Goal: Information Seeking & Learning: Find specific page/section

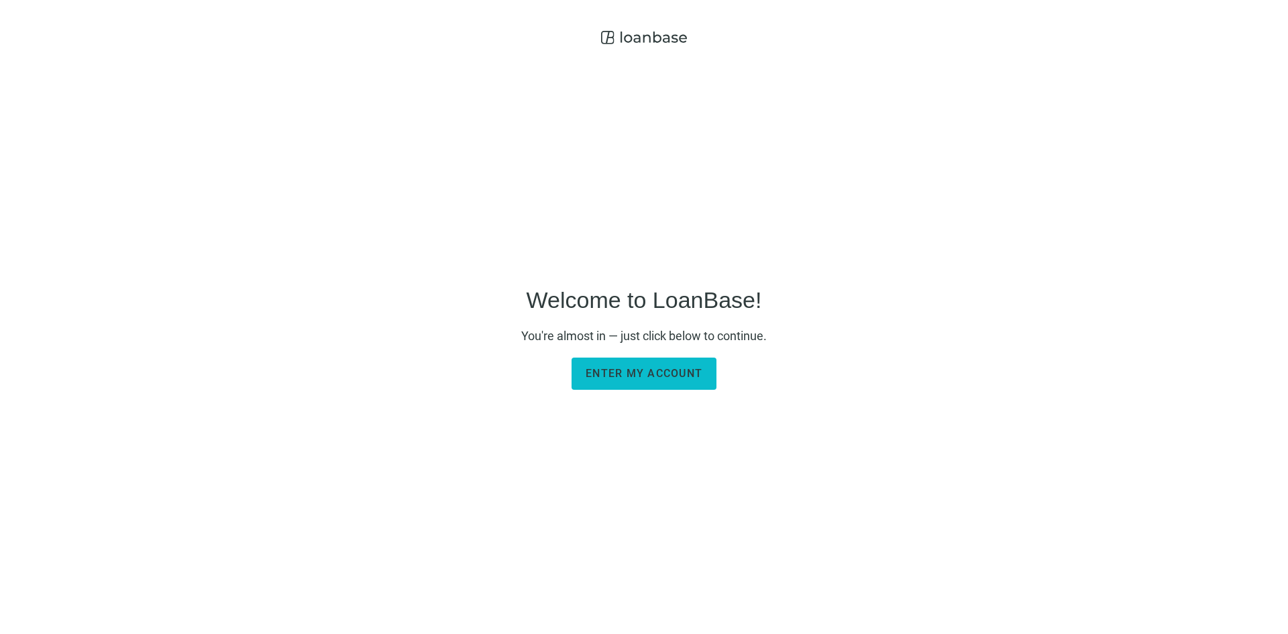
drag, startPoint x: 688, startPoint y: 372, endPoint x: 692, endPoint y: 365, distance: 8.4
click at [688, 371] on span "Enter my account" at bounding box center [644, 373] width 117 height 13
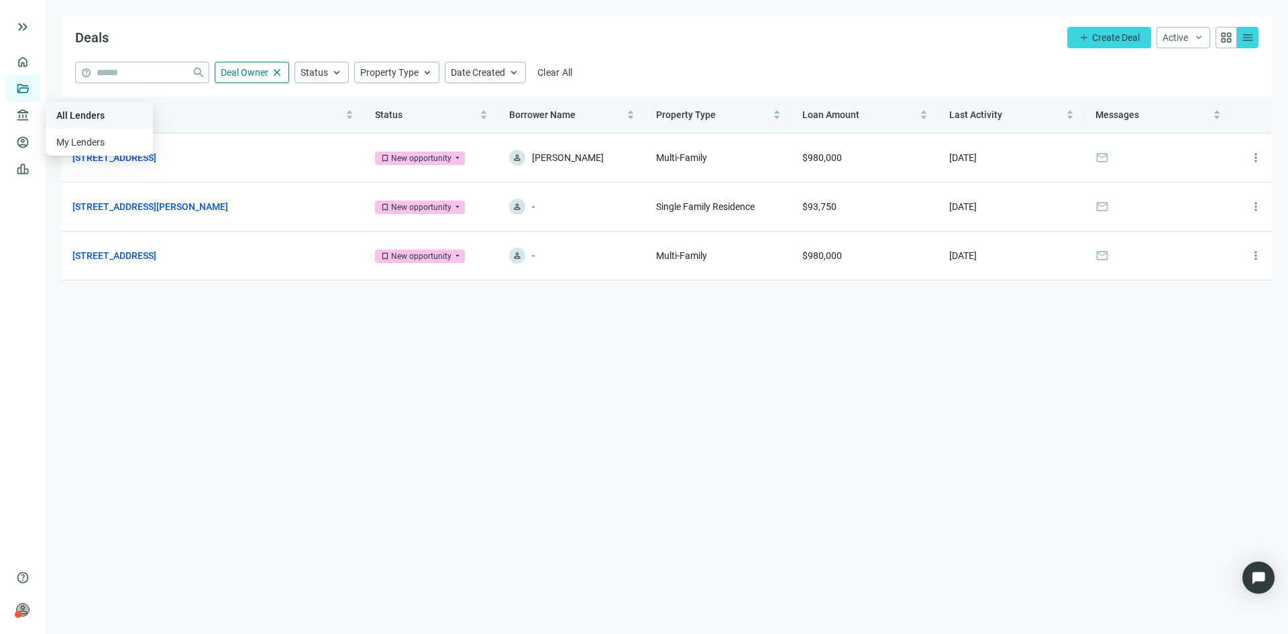
click at [101, 112] on link "All Lenders" at bounding box center [80, 115] width 48 height 11
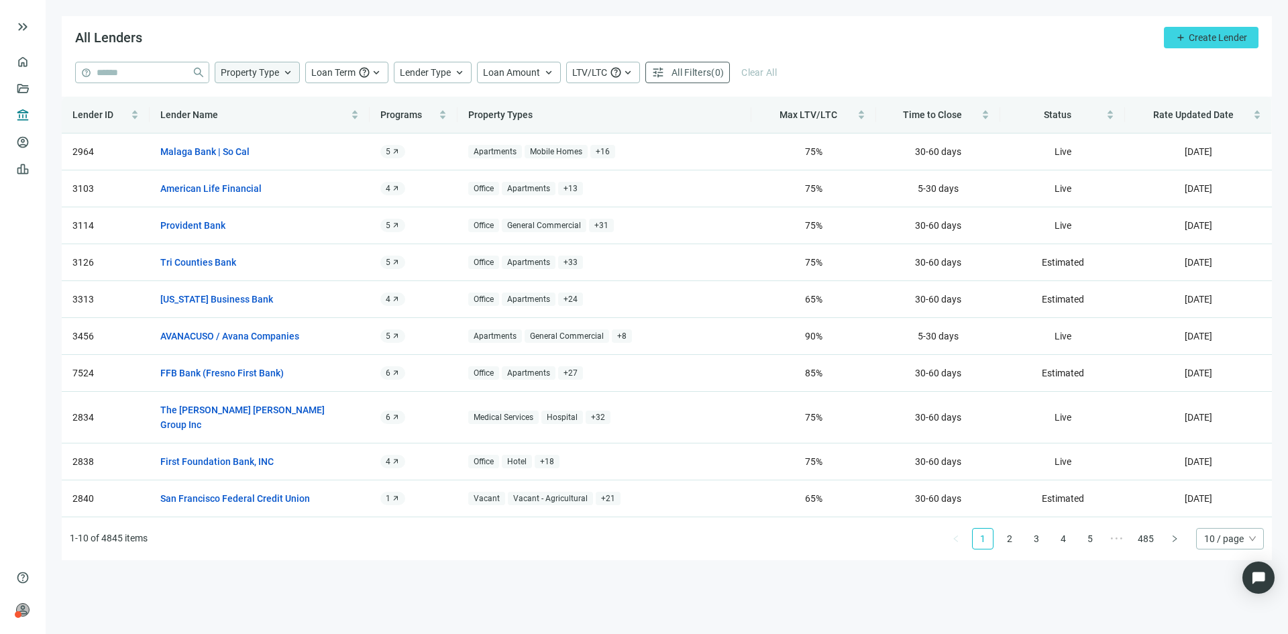
click at [286, 66] on span "keyboard_arrow_up" at bounding box center [288, 72] width 12 height 12
click at [282, 107] on input "search" at bounding box center [314, 105] width 170 height 20
type input "*"
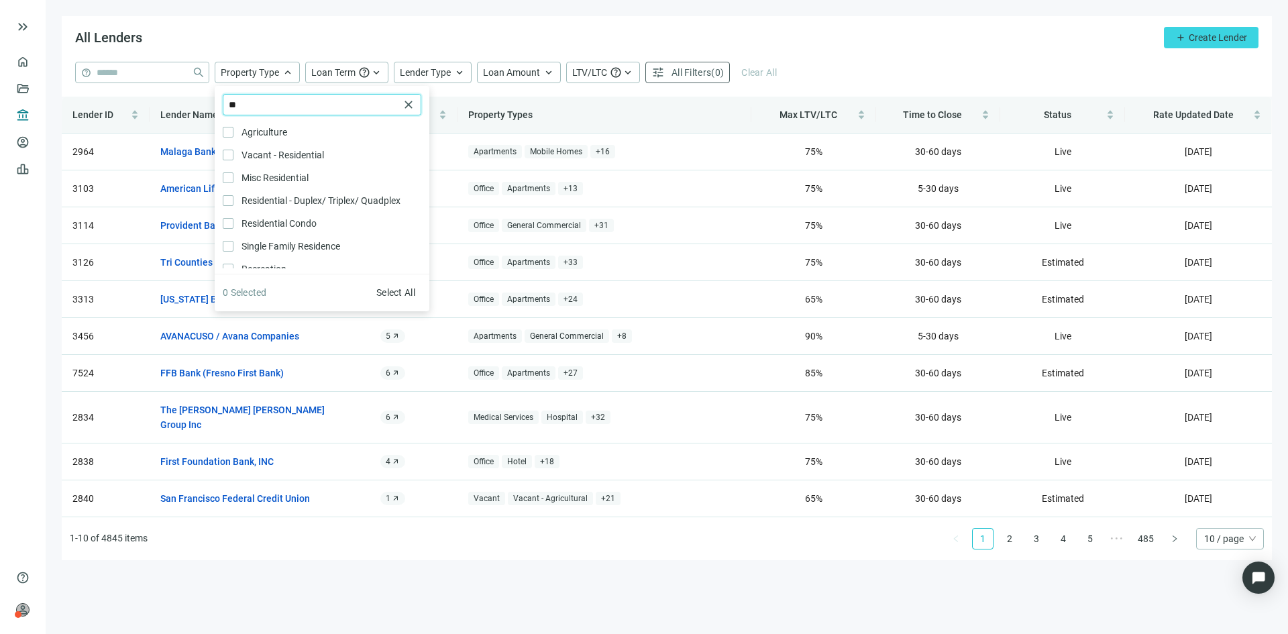
type input "*"
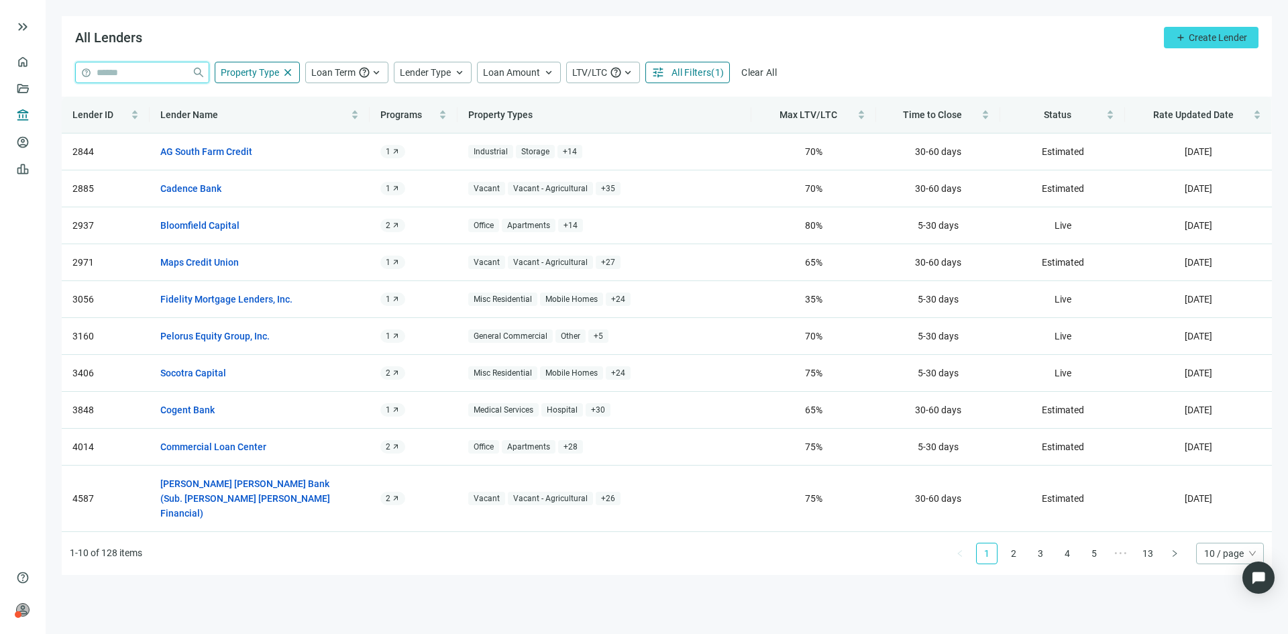
click at [150, 72] on input "search" at bounding box center [142, 72] width 90 height 20
type input "******"
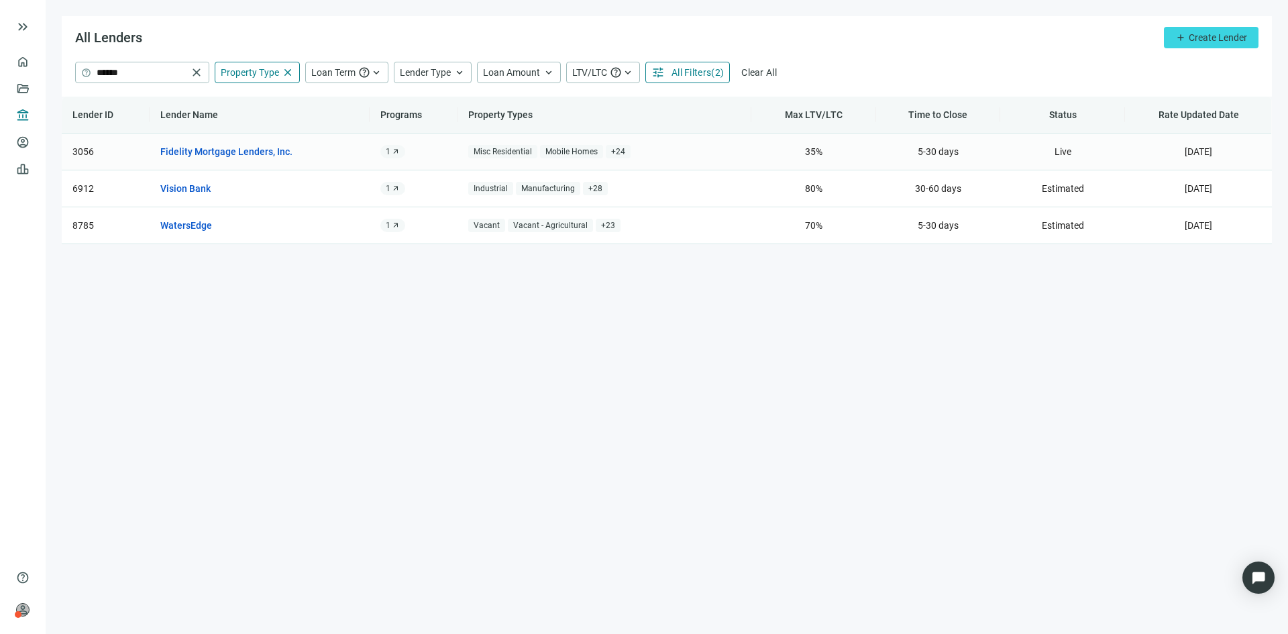
click at [622, 150] on span "+ 24" at bounding box center [618, 152] width 25 height 14
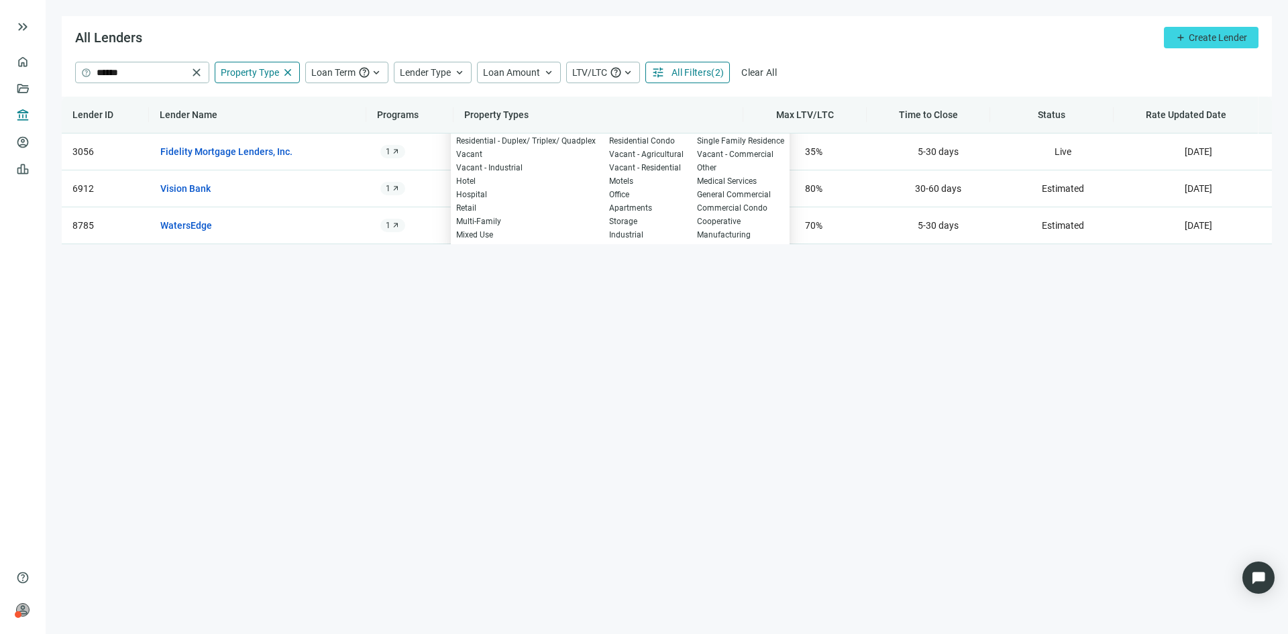
click at [720, 308] on main "All Lenders add Create Lender help ****** close Property Type close close Agric…" at bounding box center [667, 317] width 1242 height 634
